Goal: Check status: Check status

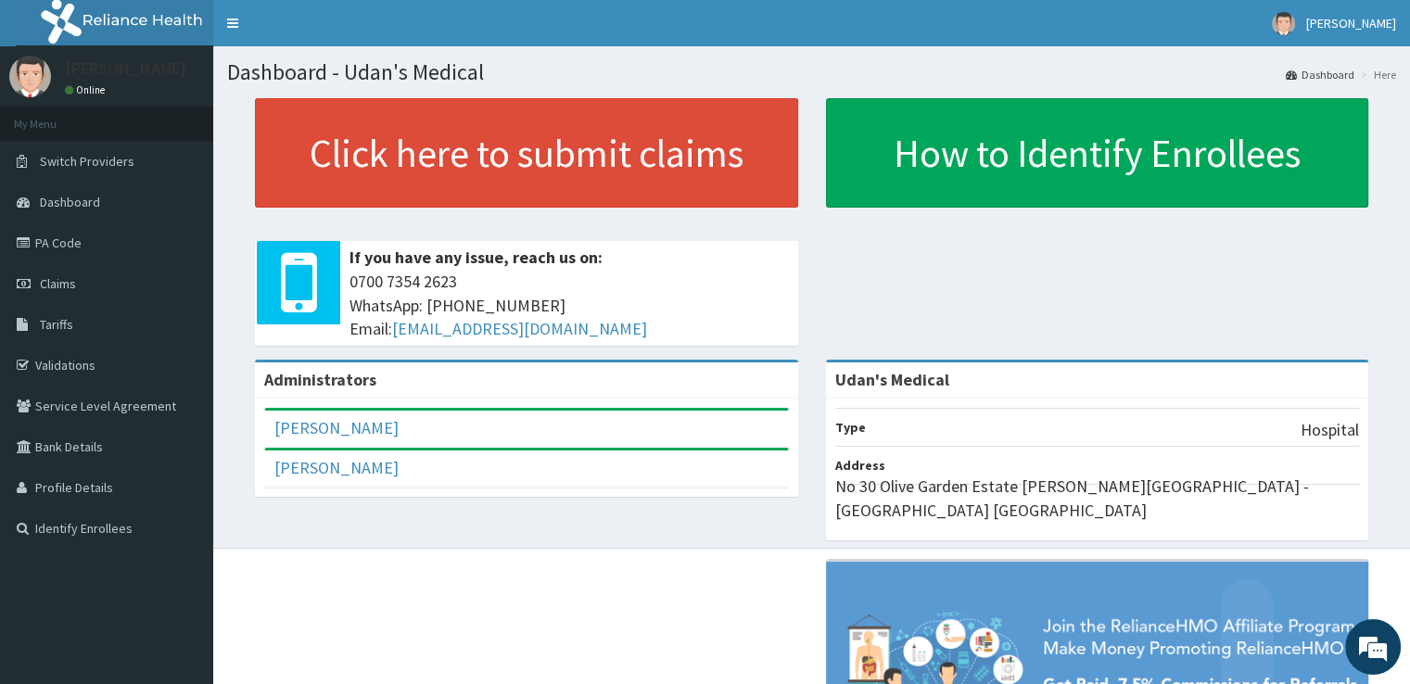
click at [111, 240] on link "PA Code" at bounding box center [106, 243] width 213 height 41
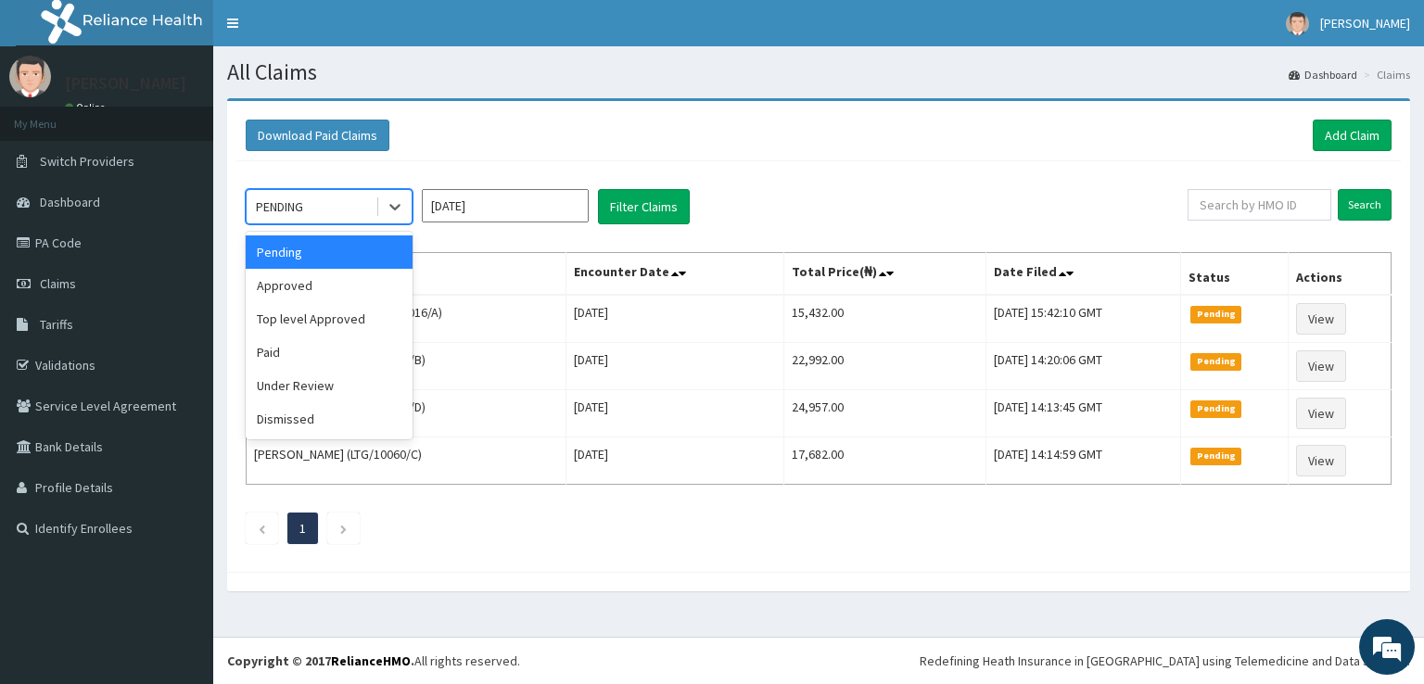
click at [396, 204] on icon at bounding box center [395, 207] width 19 height 19
click at [326, 285] on div "Approved" at bounding box center [329, 285] width 167 height 33
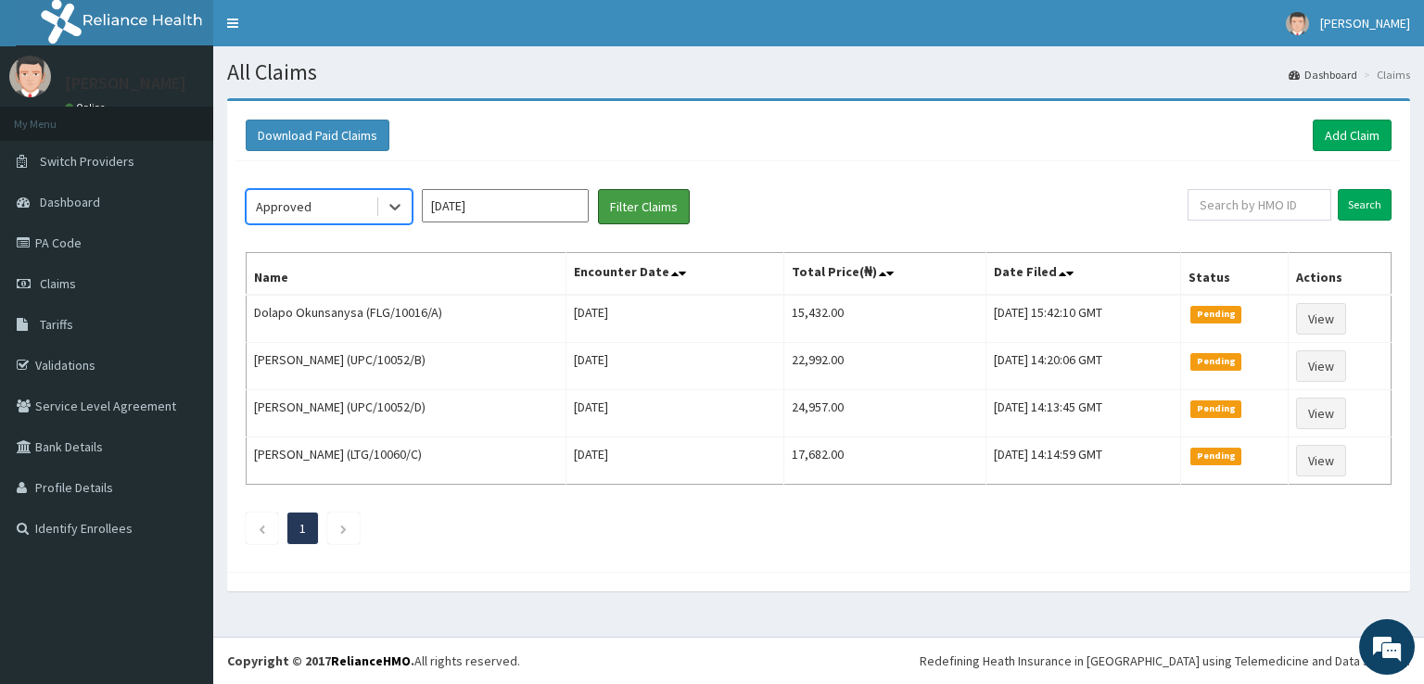
click at [645, 214] on button "Filter Claims" at bounding box center [644, 206] width 92 height 35
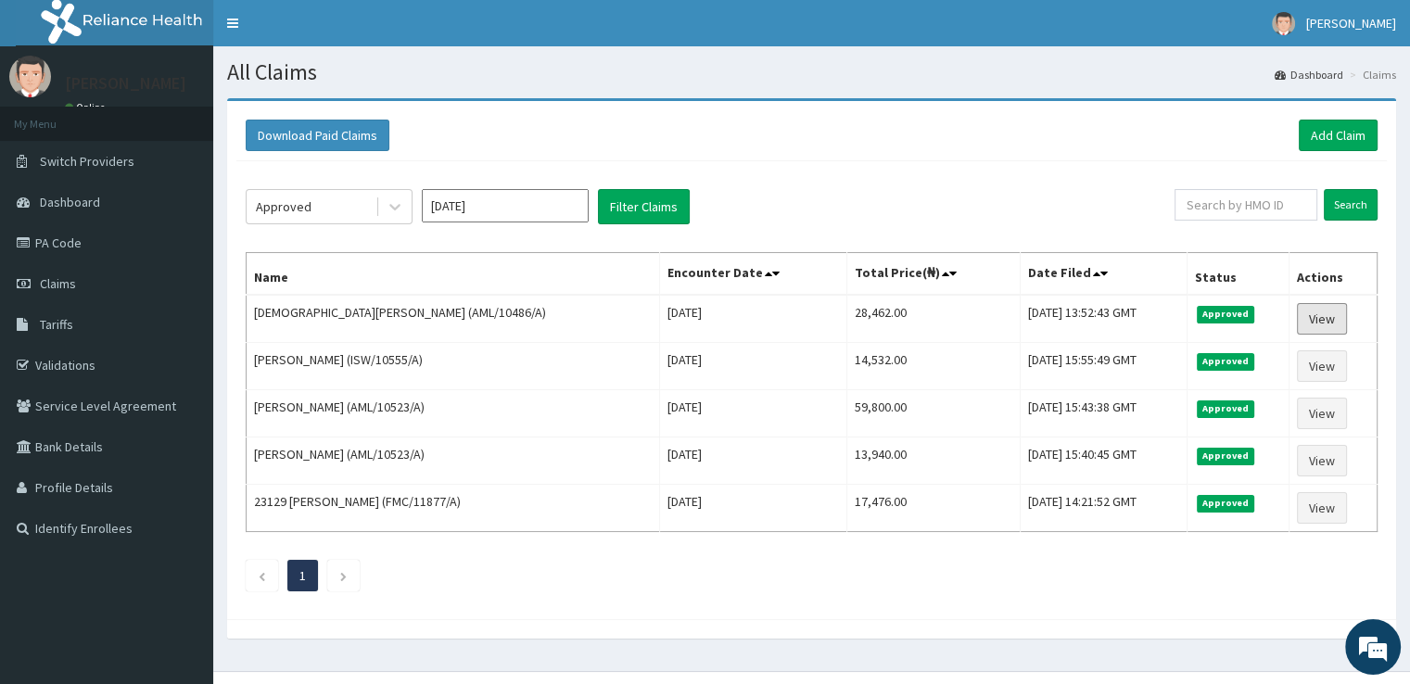
click at [1324, 319] on link "View" at bounding box center [1322, 319] width 50 height 32
